Goal: Task Accomplishment & Management: Manage account settings

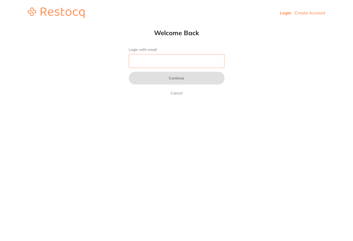
click at [184, 64] on input "Login with email" at bounding box center [177, 61] width 96 height 14
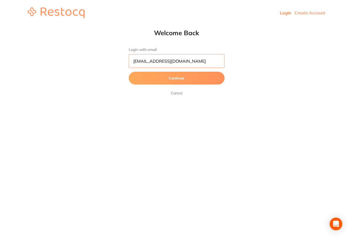
type input "[EMAIL_ADDRESS][DOMAIN_NAME]"
click at [177, 78] on button "Continue" at bounding box center [177, 78] width 96 height 13
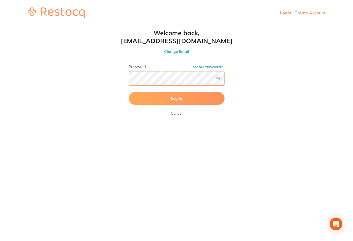
click at [177, 99] on button "Log In" at bounding box center [177, 98] width 96 height 13
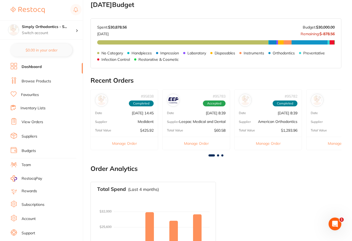
scroll to position [98, 0]
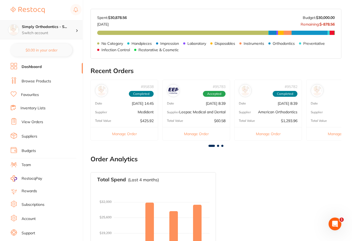
click at [41, 26] on h4 "Simply Orthodontics - S..." at bounding box center [49, 26] width 54 height 5
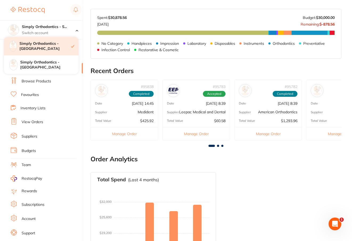
click at [49, 48] on h4 "Simply Orthodontics - [GEOGRAPHIC_DATA]" at bounding box center [45, 46] width 52 height 10
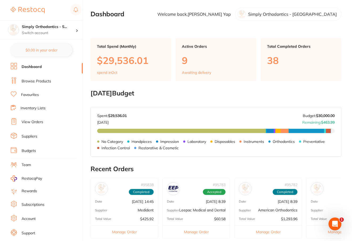
click at [29, 120] on link "View Orders" at bounding box center [33, 121] width 22 height 5
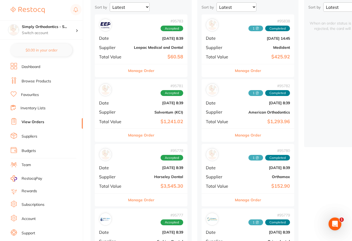
scroll to position [63, 0]
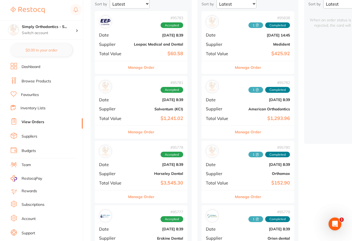
click at [147, 130] on button "Manage Order" at bounding box center [141, 131] width 26 height 13
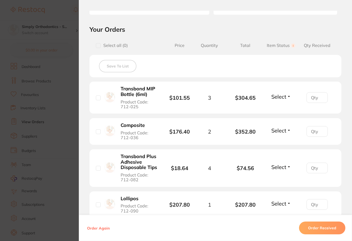
scroll to position [105, 0]
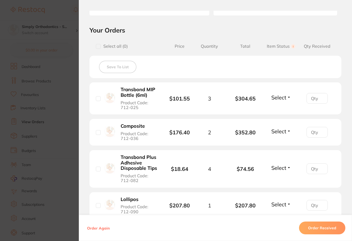
click at [287, 97] on button "Select" at bounding box center [281, 97] width 23 height 7
click at [281, 109] on span "Received" at bounding box center [281, 109] width 14 height 4
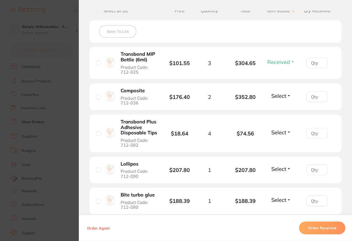
scroll to position [142, 0]
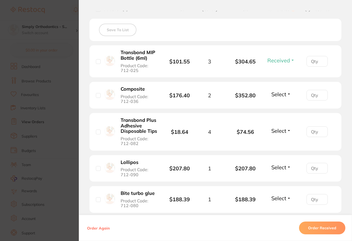
click at [286, 96] on button "Select" at bounding box center [281, 94] width 23 height 7
click at [282, 107] on span "Received" at bounding box center [281, 106] width 14 height 4
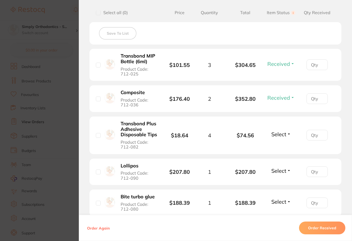
scroll to position [138, 0]
click at [285, 136] on button "Select" at bounding box center [281, 134] width 23 height 7
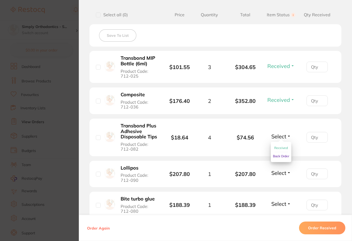
scroll to position [137, 0]
click at [280, 149] on span "Received" at bounding box center [281, 147] width 14 height 4
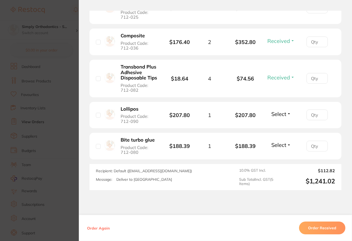
scroll to position [199, 0]
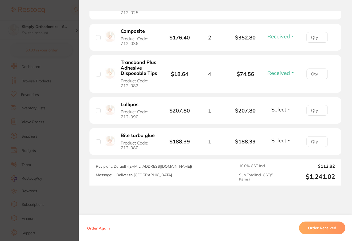
click at [287, 110] on button "Select" at bounding box center [281, 109] width 23 height 7
click at [281, 122] on span "Received" at bounding box center [281, 121] width 14 height 4
click at [286, 142] on button "Select" at bounding box center [281, 140] width 23 height 7
click at [285, 152] on button "Received" at bounding box center [281, 152] width 14 height 8
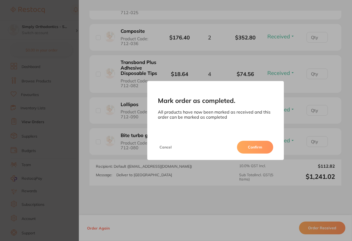
click at [261, 148] on button "Confirm" at bounding box center [255, 147] width 36 height 13
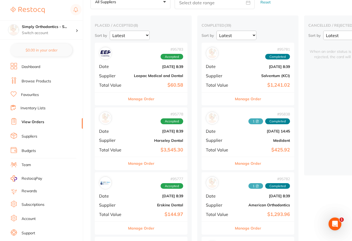
scroll to position [31, 0]
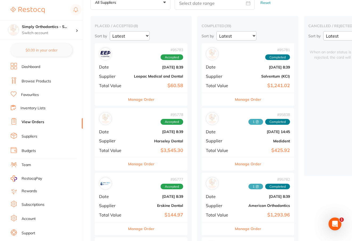
click at [246, 99] on button "Manage Order" at bounding box center [248, 99] width 26 height 13
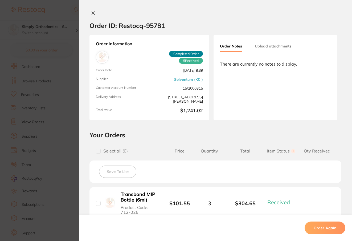
click at [261, 47] on button "Upload attachments" at bounding box center [273, 46] width 36 height 10
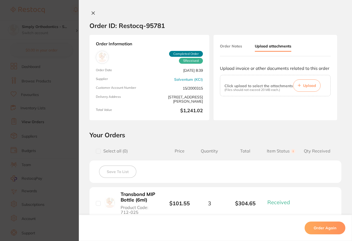
scroll to position [31, 0]
click at [305, 87] on span "Upload" at bounding box center [309, 85] width 13 height 5
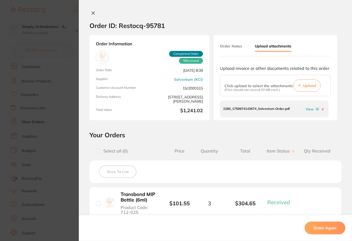
scroll to position [0, 0]
click at [92, 13] on icon at bounding box center [93, 13] width 3 height 3
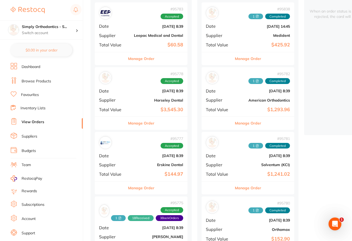
scroll to position [81, 0]
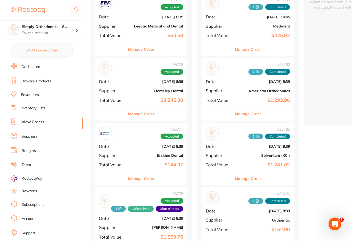
click at [249, 177] on button "Manage Order" at bounding box center [248, 178] width 26 height 13
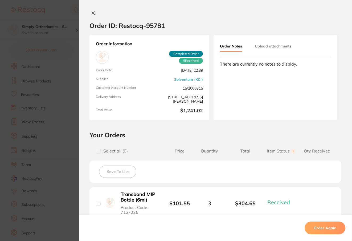
click at [268, 47] on button "Upload attachments" at bounding box center [273, 46] width 36 height 10
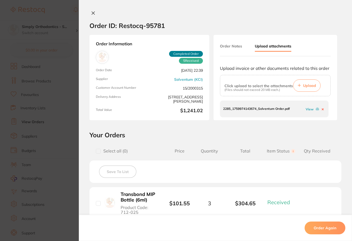
click at [92, 13] on icon at bounding box center [93, 13] width 3 height 3
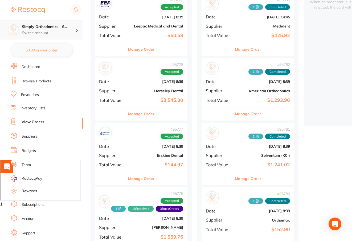
click at [65, 29] on h4 "Simply Orthodontics - S..." at bounding box center [49, 26] width 54 height 5
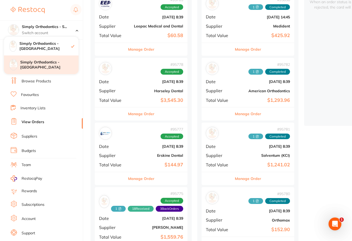
click at [52, 63] on h4 "Simply Orthodontics - [GEOGRAPHIC_DATA]" at bounding box center [49, 65] width 58 height 10
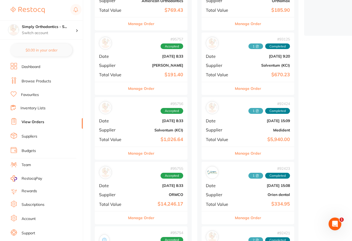
scroll to position [171, 0]
click at [139, 151] on button "Manage Order" at bounding box center [141, 152] width 26 height 13
